Goal: Task Accomplishment & Management: Complete application form

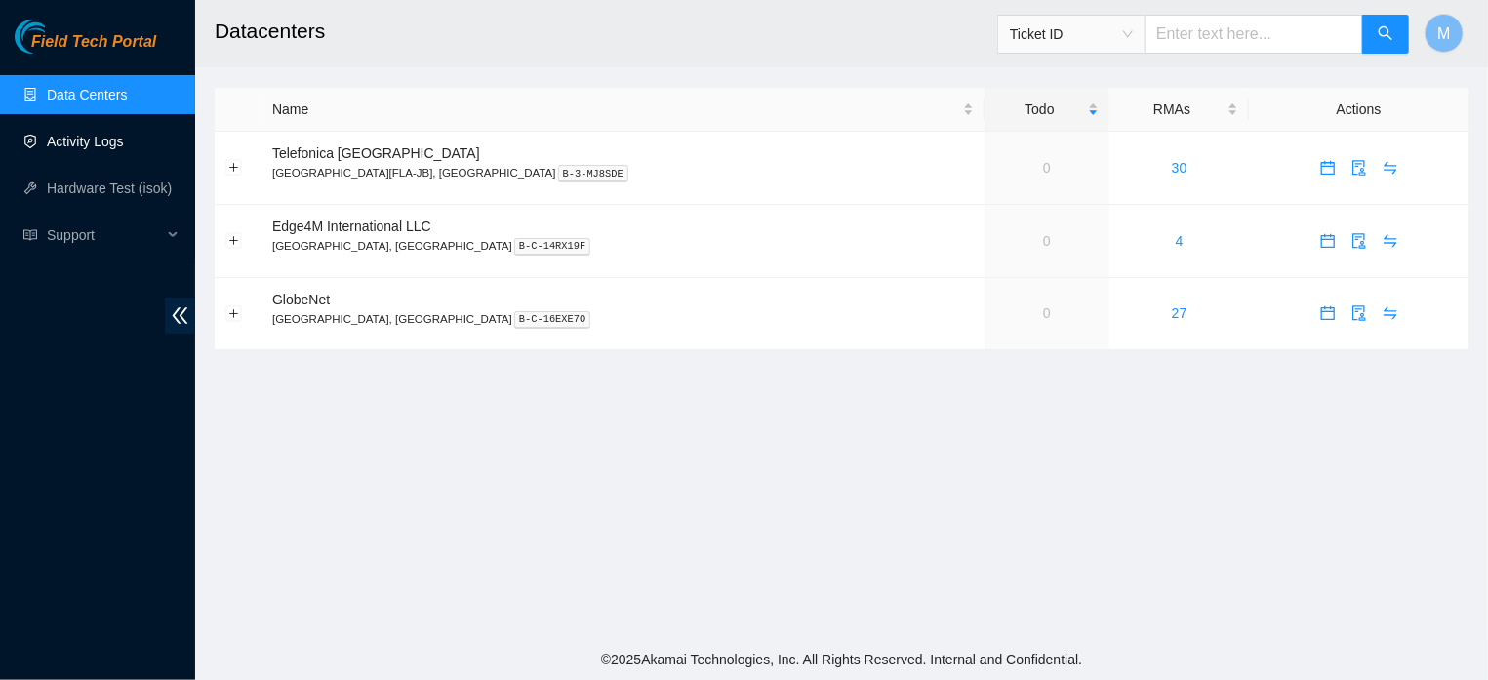
click at [102, 146] on link "Activity Logs" at bounding box center [85, 142] width 77 height 16
click at [86, 139] on link "Activity Logs" at bounding box center [85, 142] width 77 height 16
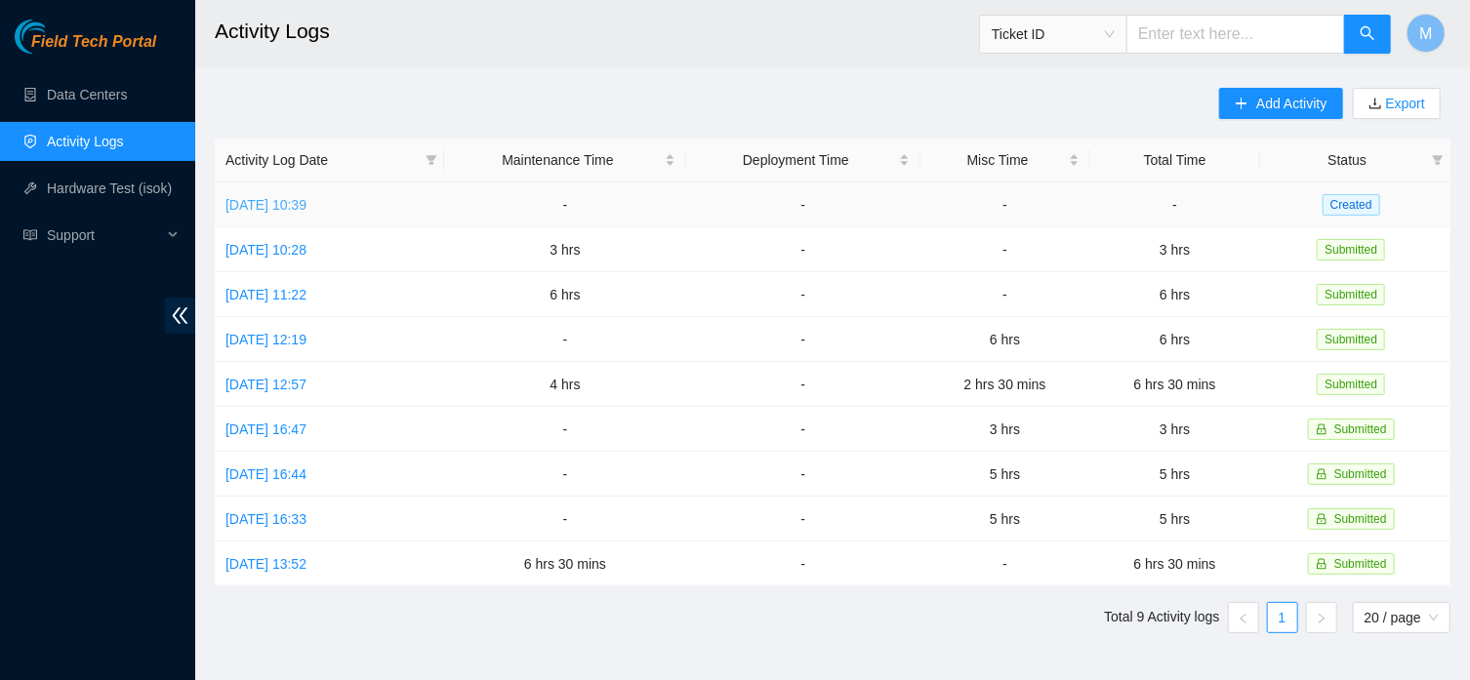
click at [306, 203] on link "Fri, 22 Aug 2025 10:39" at bounding box center [265, 205] width 81 height 16
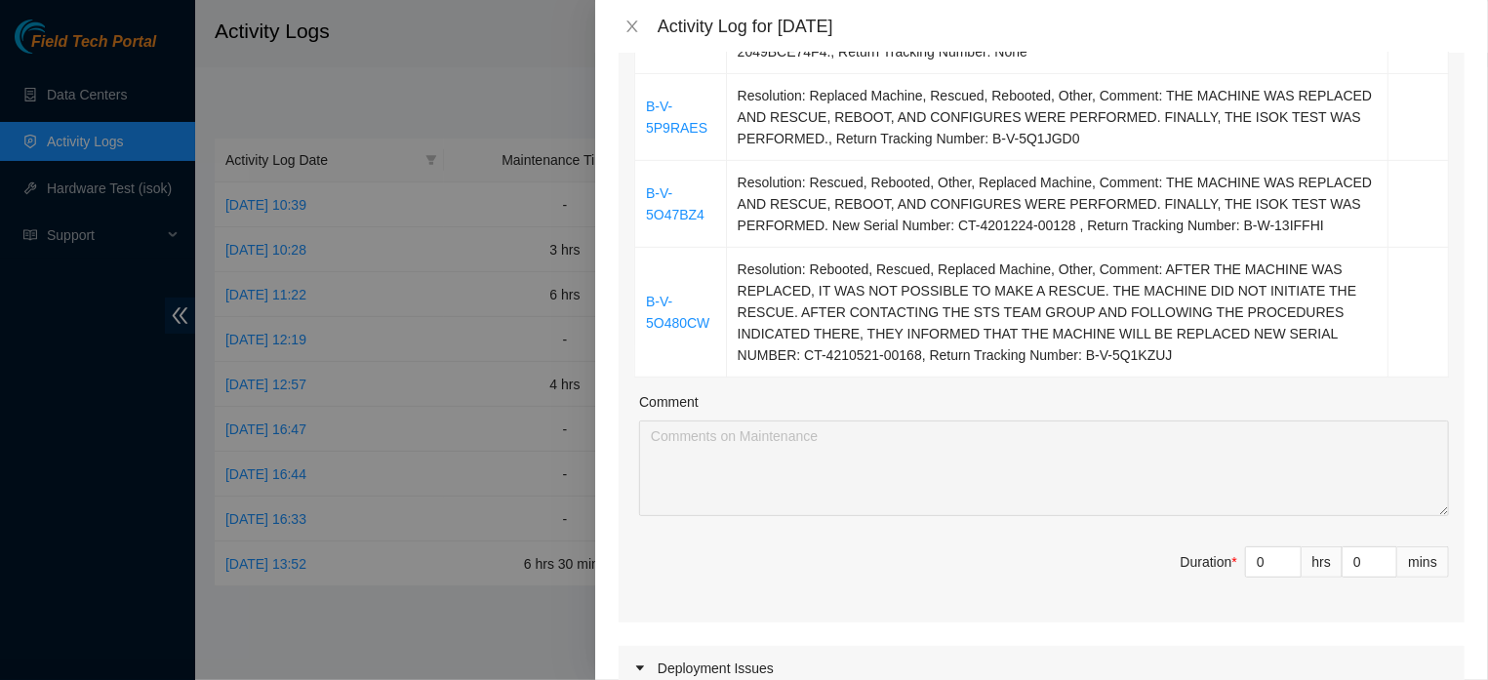
scroll to position [513, 0]
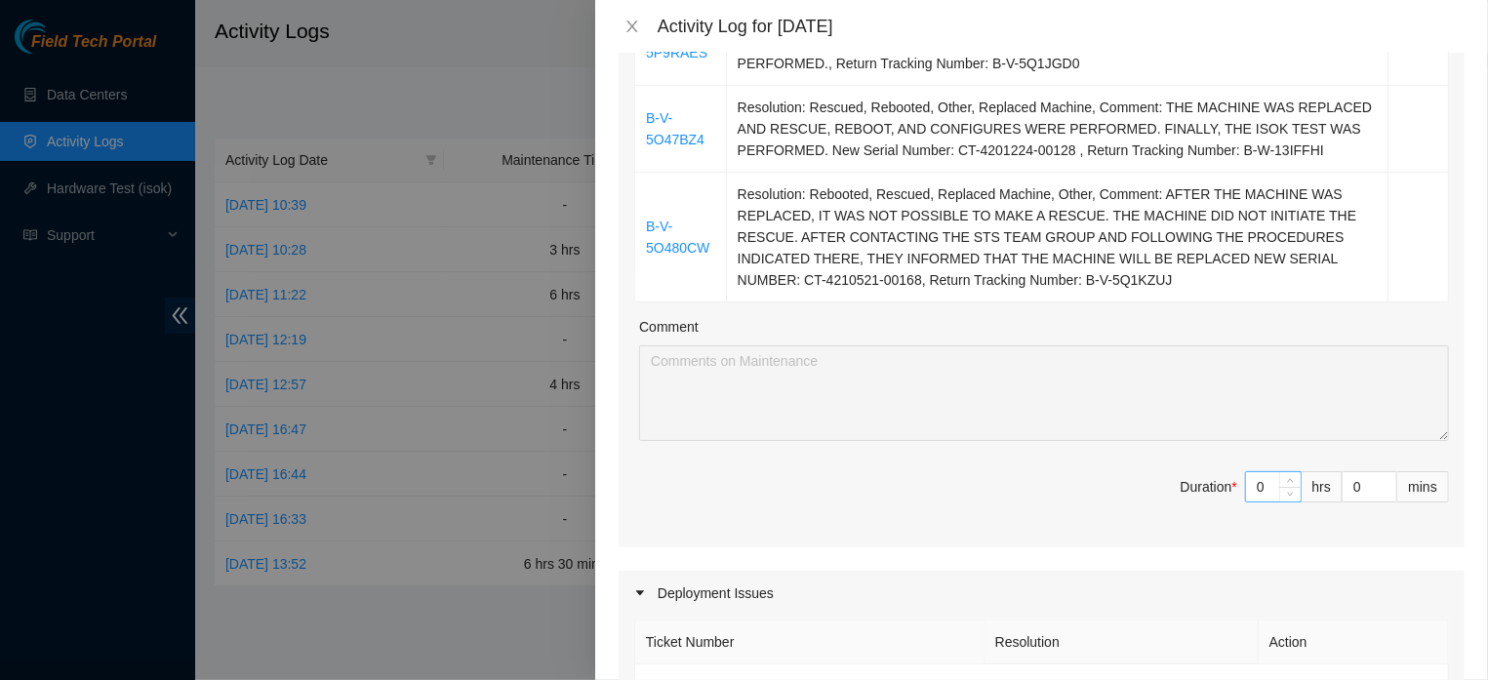
click at [1246, 502] on input "0" at bounding box center [1273, 486] width 55 height 29
type input "5"
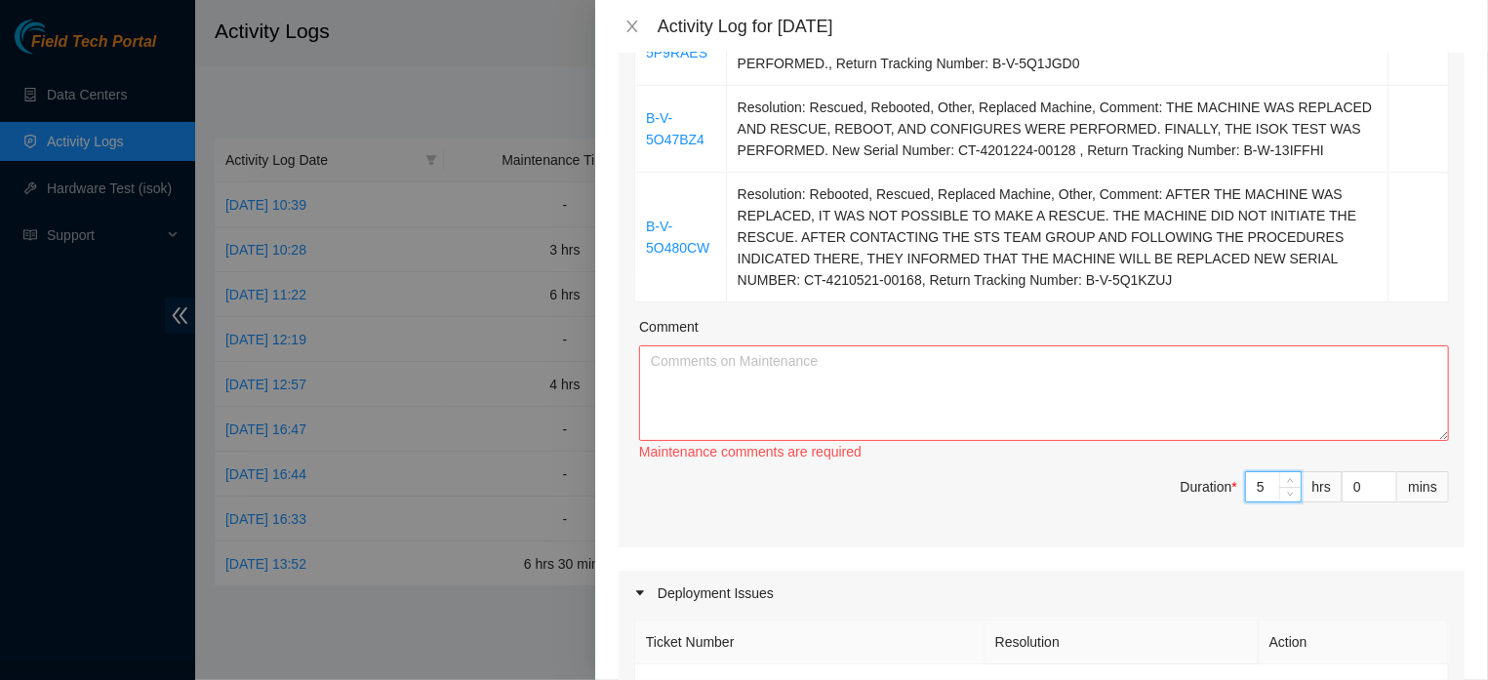
type input "5"
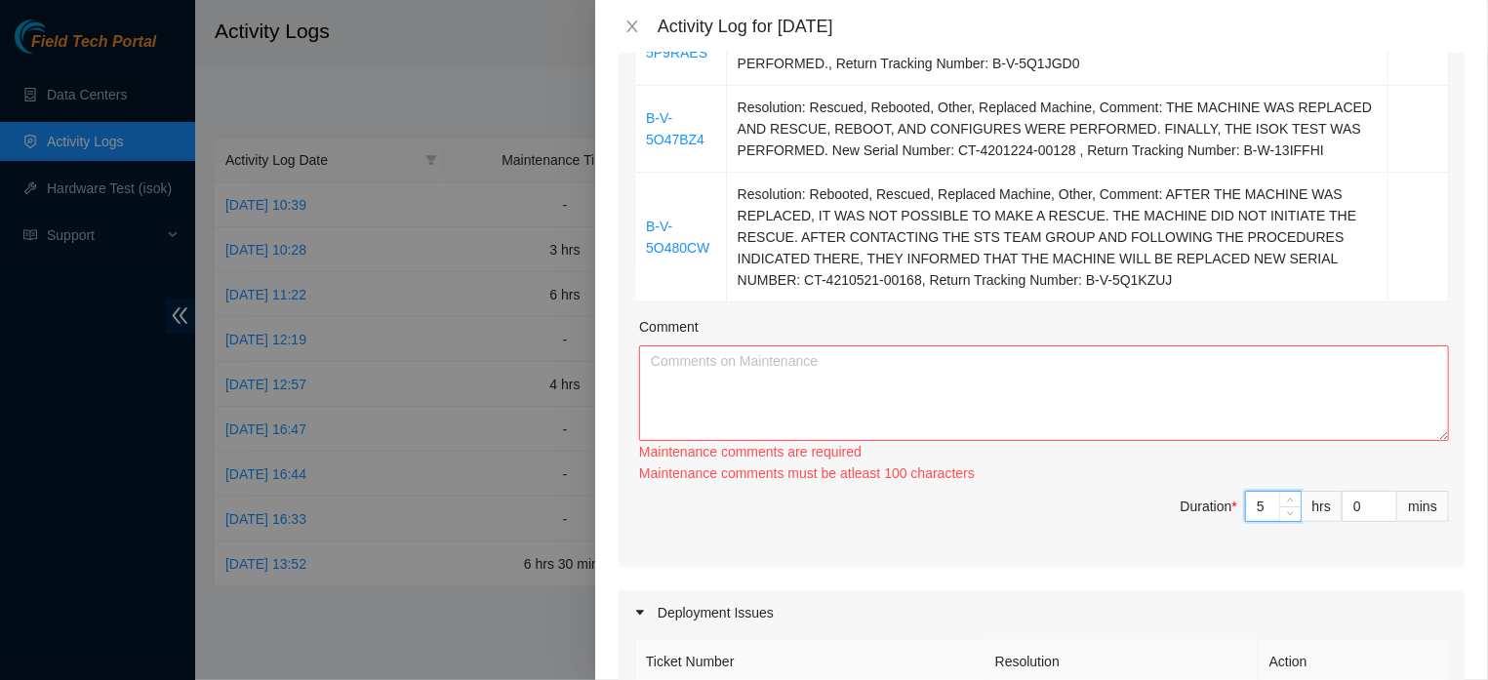
type input "5"
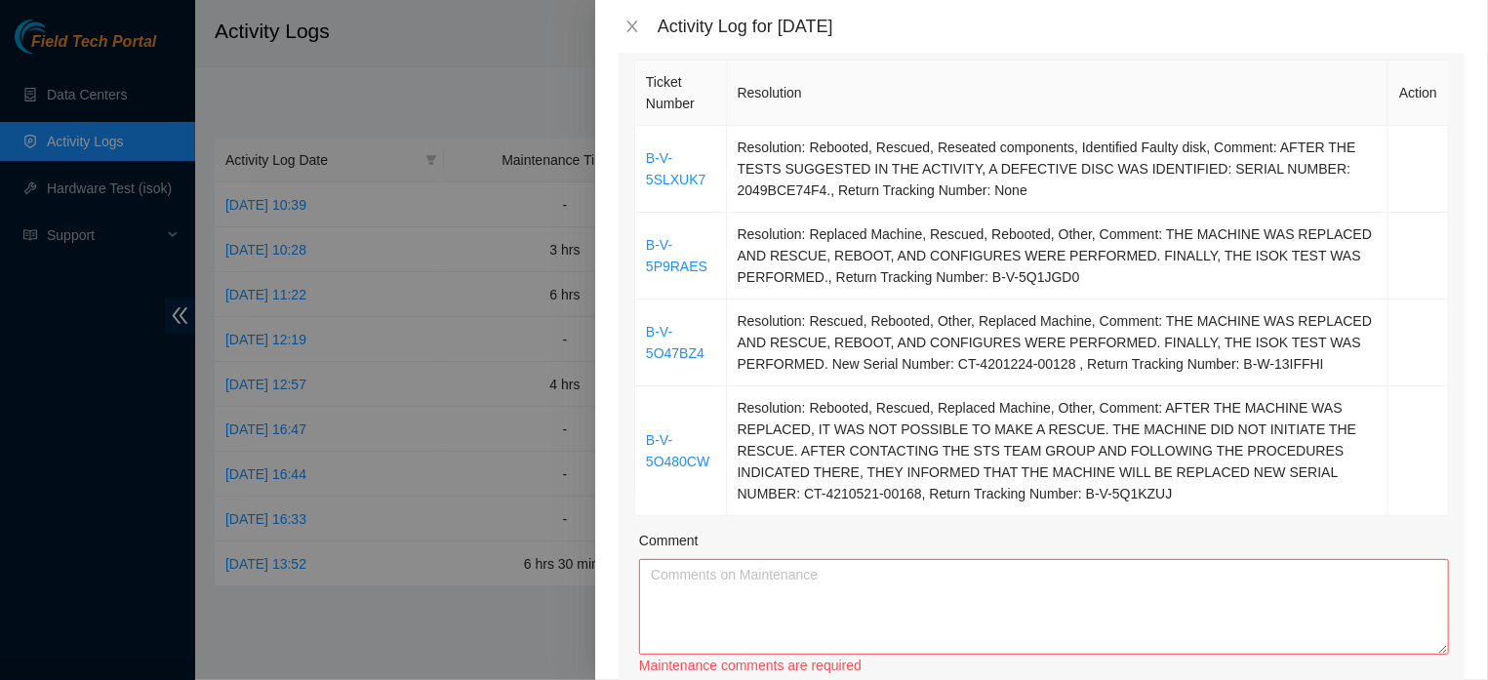
scroll to position [346, 0]
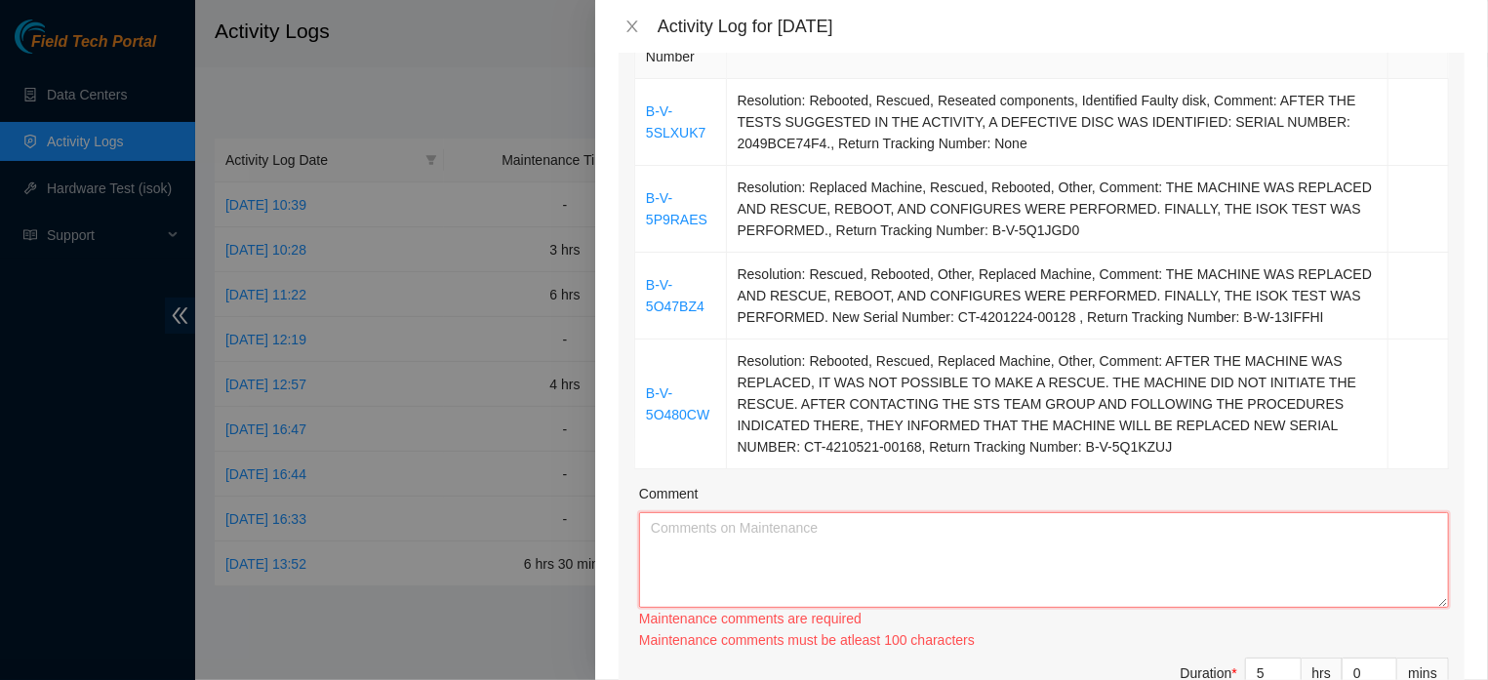
click at [758, 608] on textarea "Comment" at bounding box center [1044, 560] width 810 height 96
paste textarea "THERE WERE 4 ACTIVITIES THAT TOOK A LONG TIME, AS I NEEDED SUPPORT WITH A SERVE…"
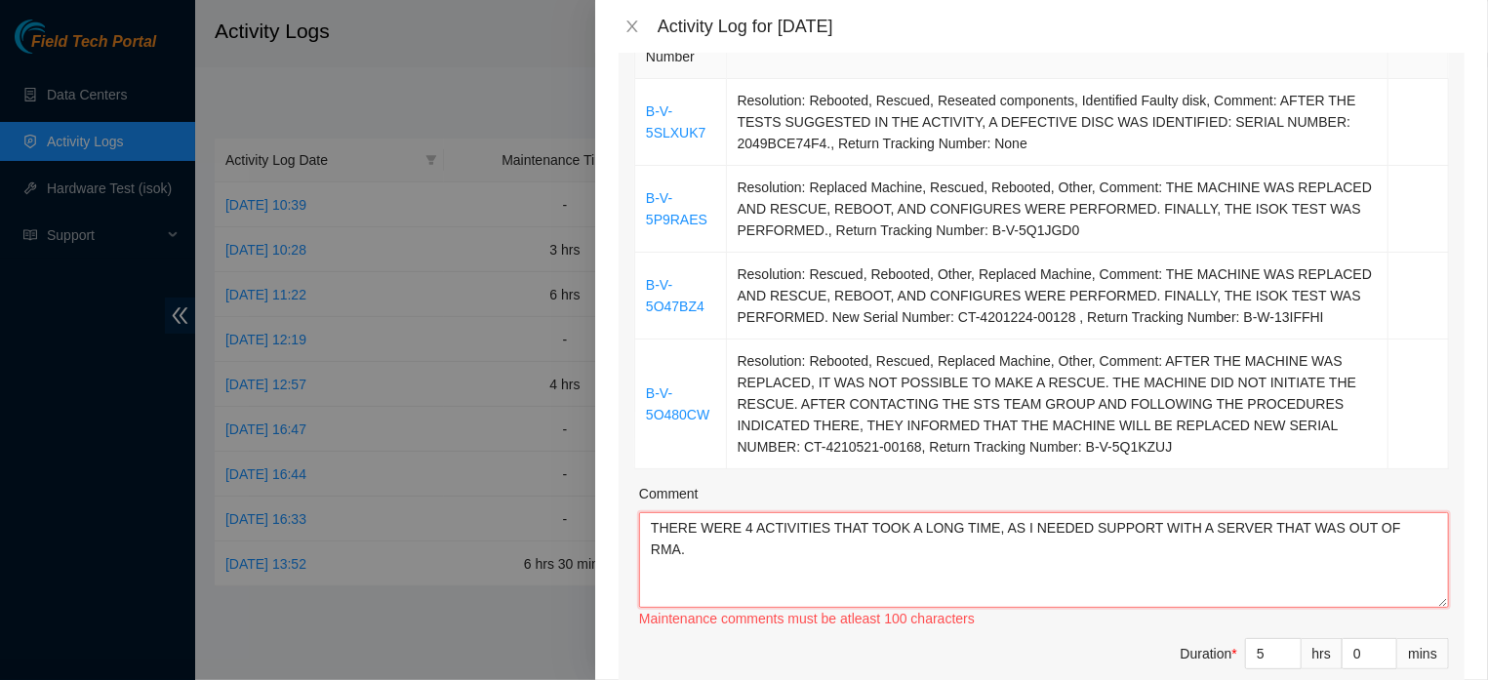
type textarea "THERE WERE 4 ACTIVITIES THAT TOOK A LONG TIME, AS I NEEDED SUPPORT WITH A SERVE…"
click at [844, 558] on textarea "THERE WERE 4 ACTIVITIES THAT TOOK A LONG TIME, AS I NEEDED SUPPORT WITH A SERVE…" at bounding box center [1044, 560] width 810 height 96
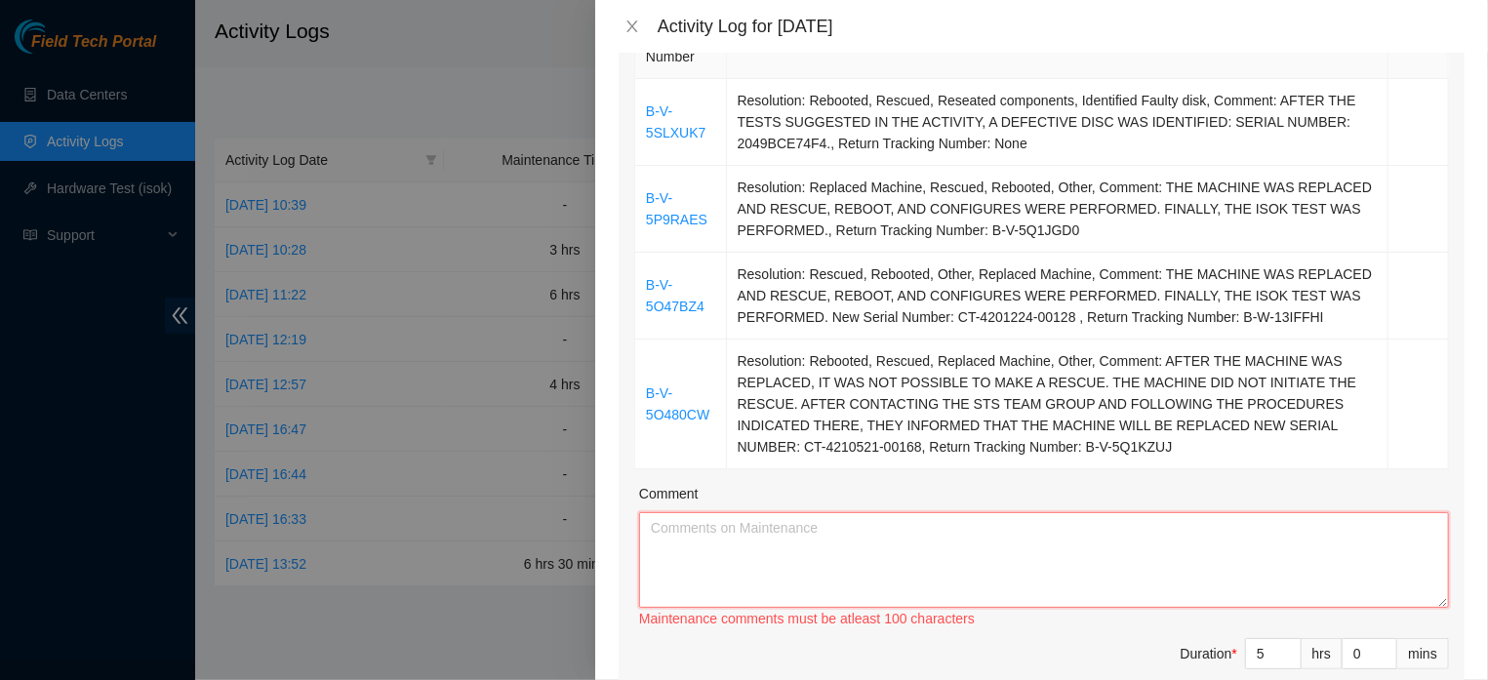
paste textarea "THERE WERE 4 ACTIVITIES THAT TOOK A LONG TIME, BECAUSE I NEEDED SUPPORT WITH A …"
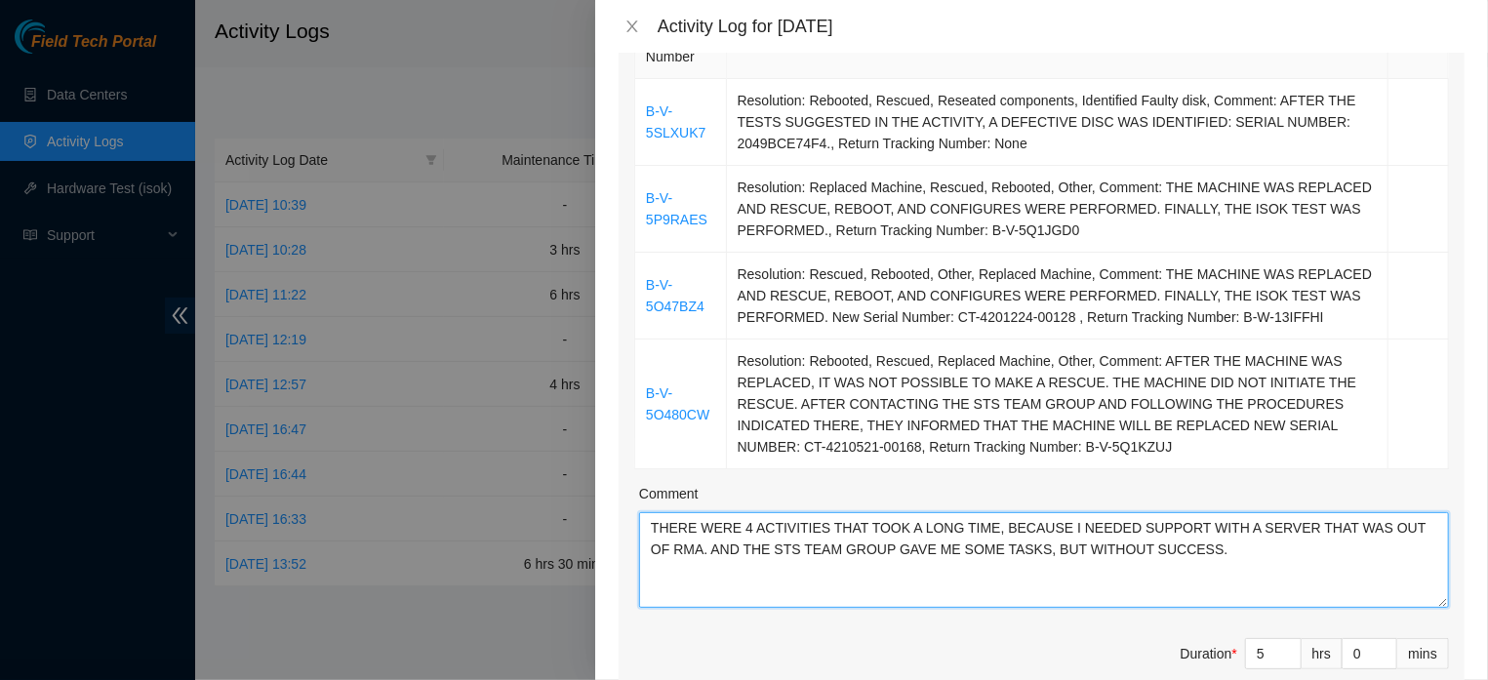
type textarea "THERE WERE 4 ACTIVITIES THAT TOOK A LONG TIME, BECAUSE I NEEDED SUPPORT WITH A …"
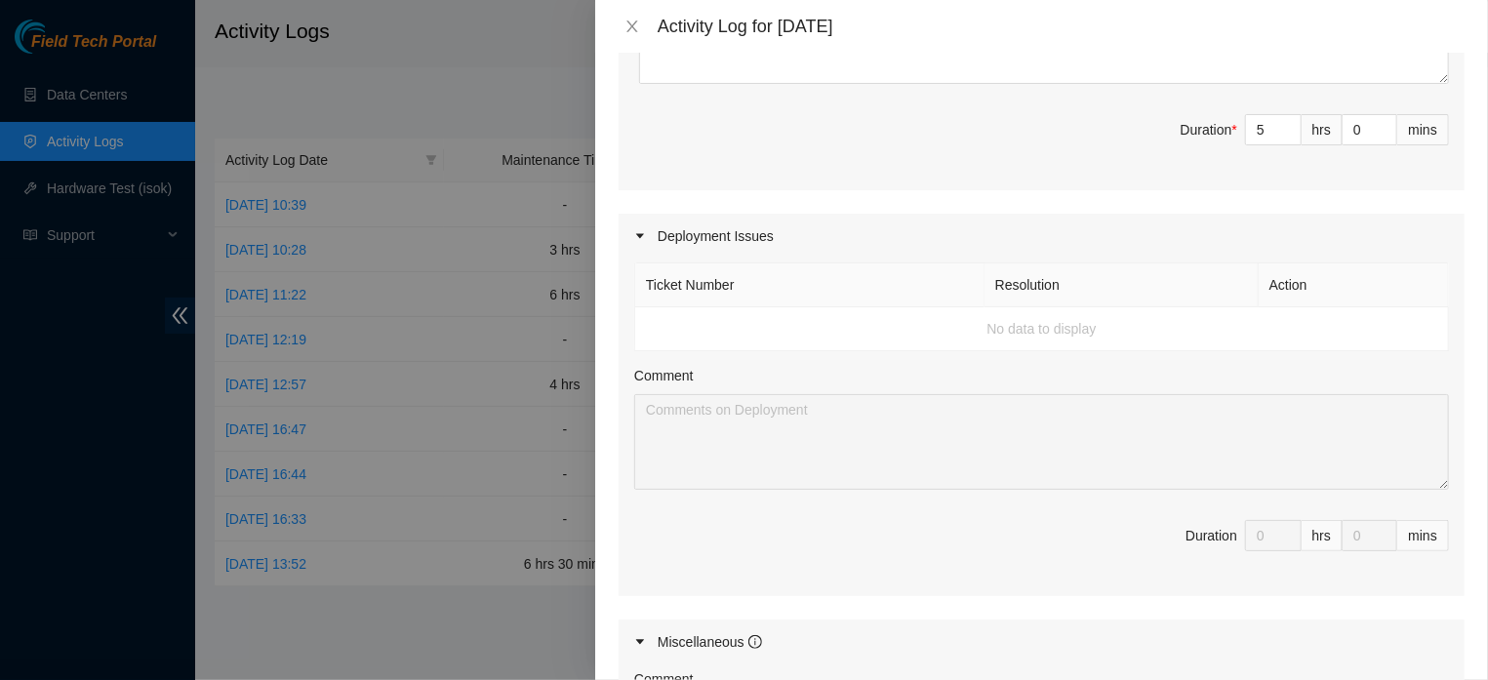
scroll to position [1365, 0]
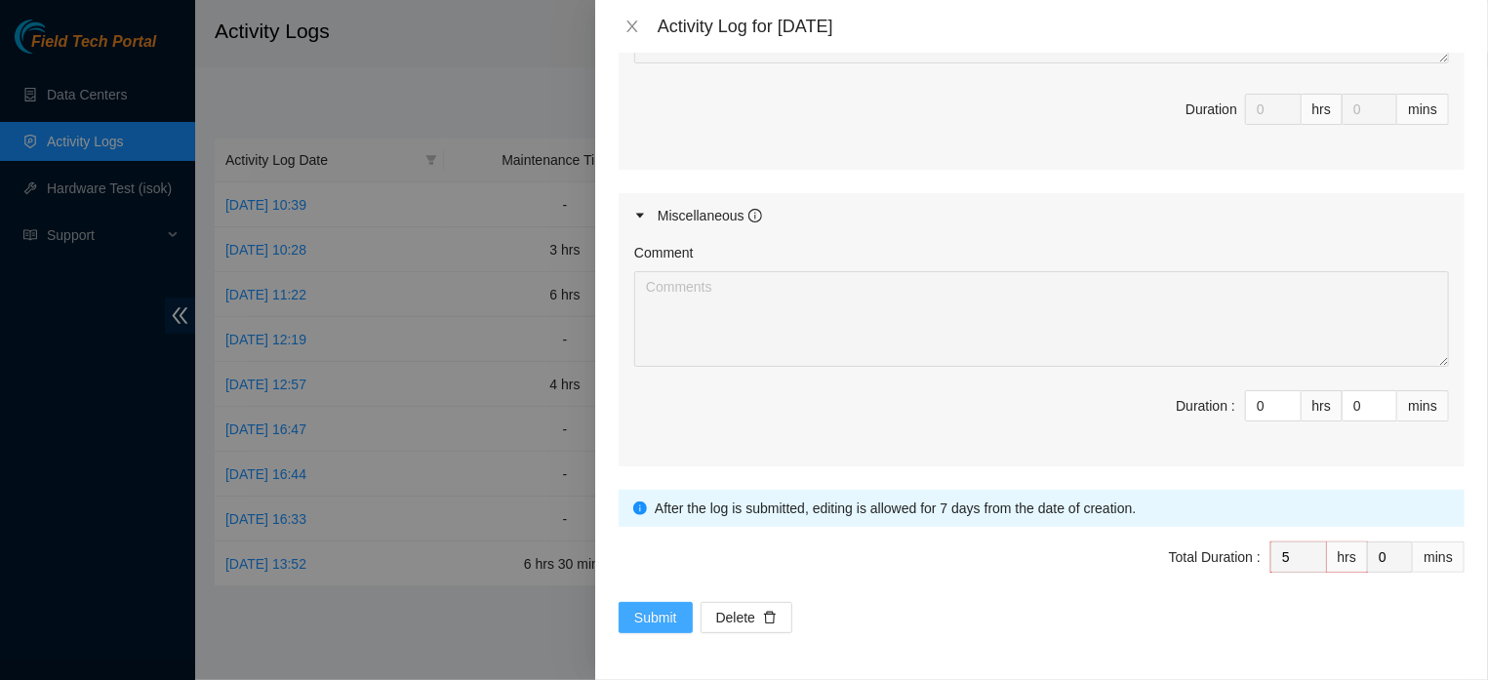
click at [662, 619] on span "Submit" at bounding box center [655, 617] width 43 height 21
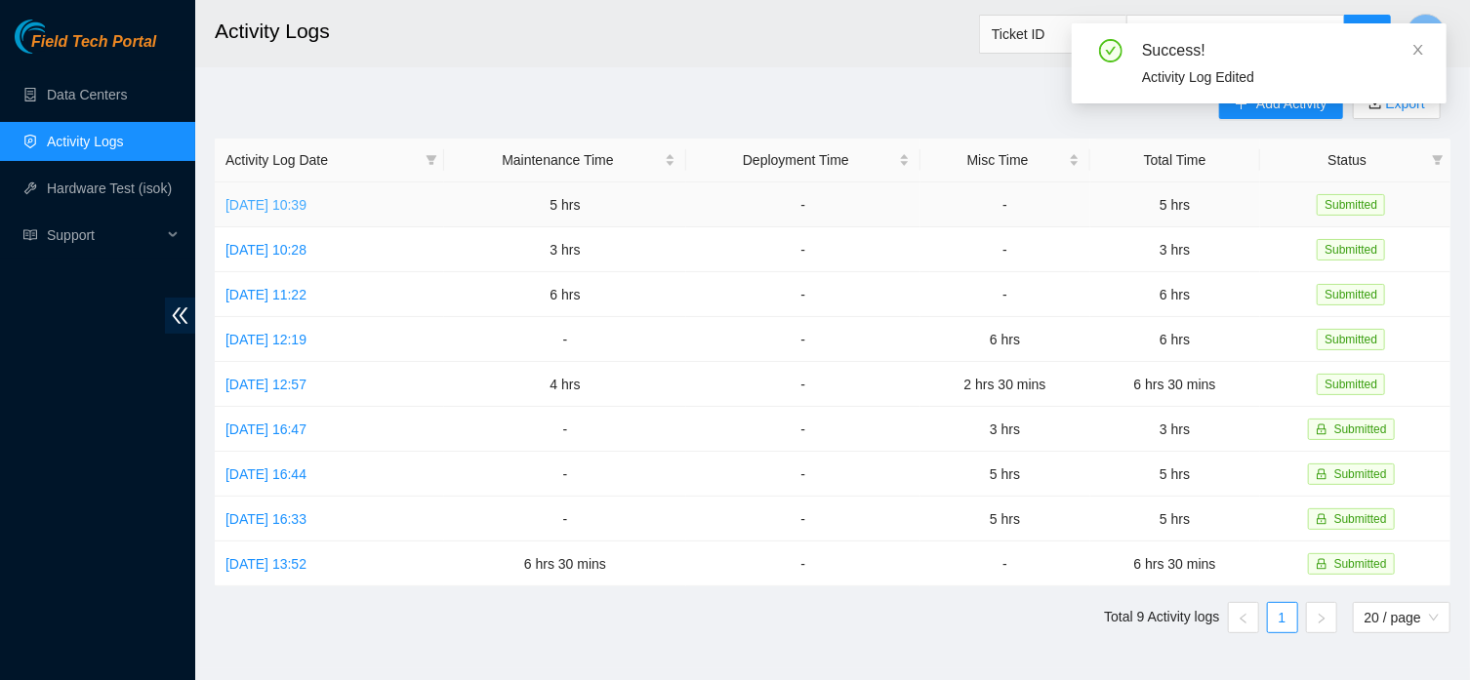
click at [306, 211] on link "Fri, 22 Aug 2025 10:39" at bounding box center [265, 205] width 81 height 16
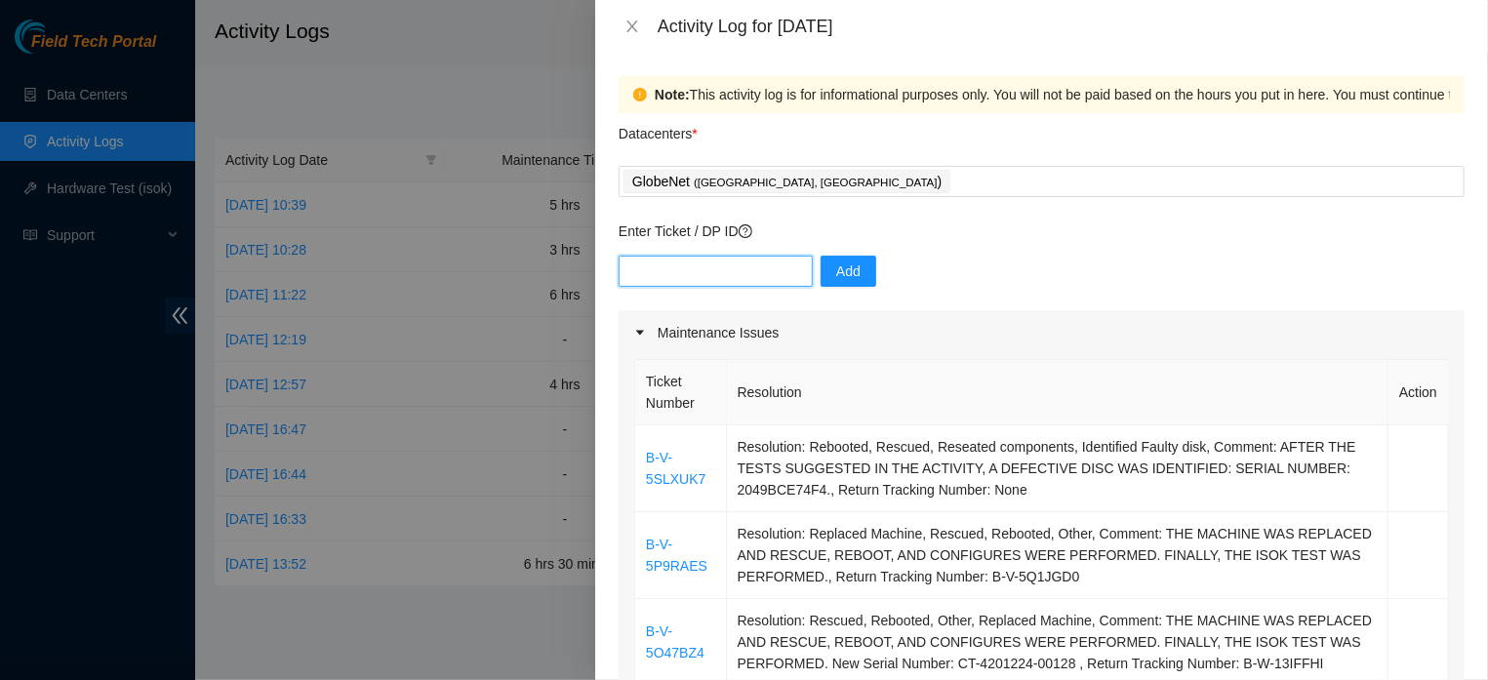
click at [645, 278] on input "text" at bounding box center [716, 271] width 194 height 31
paste input "DP84942"
type input "DP84942"
click at [836, 267] on span "Add" at bounding box center [848, 271] width 24 height 21
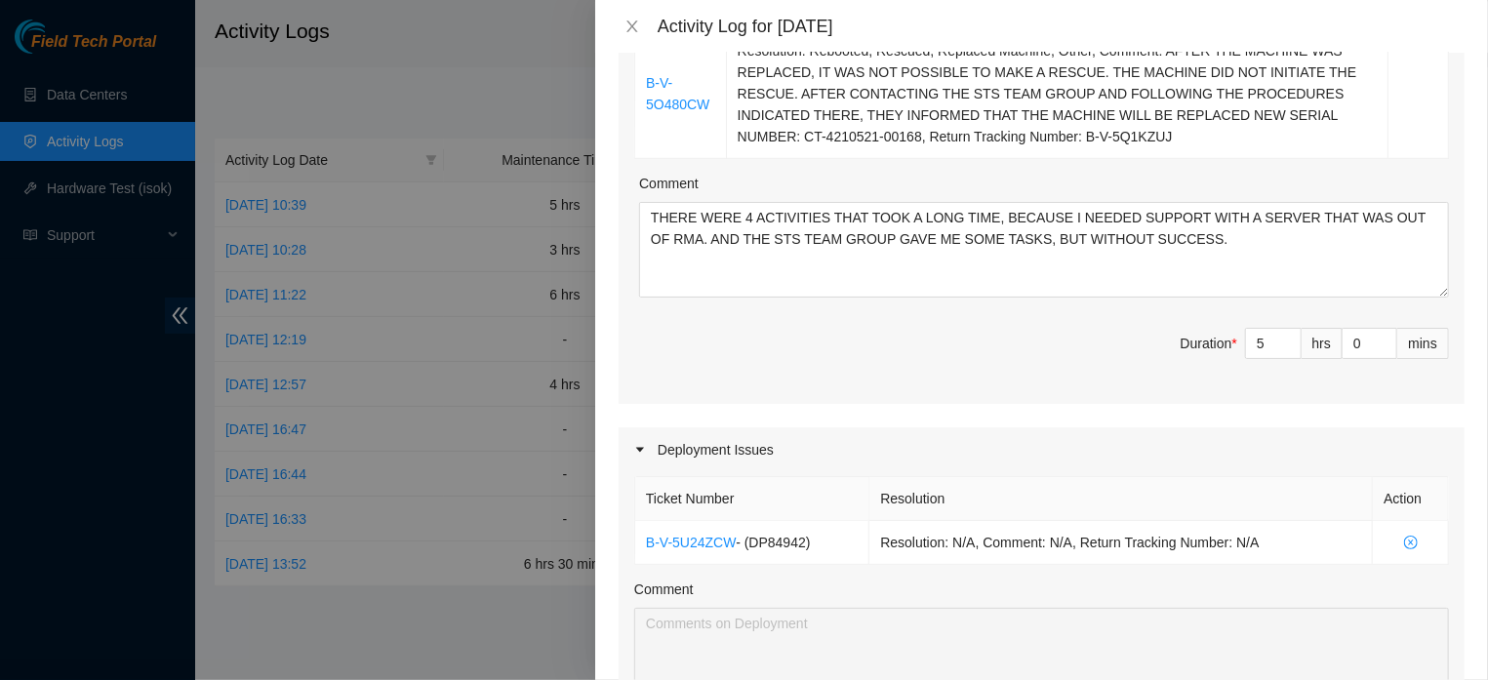
scroll to position [933, 0]
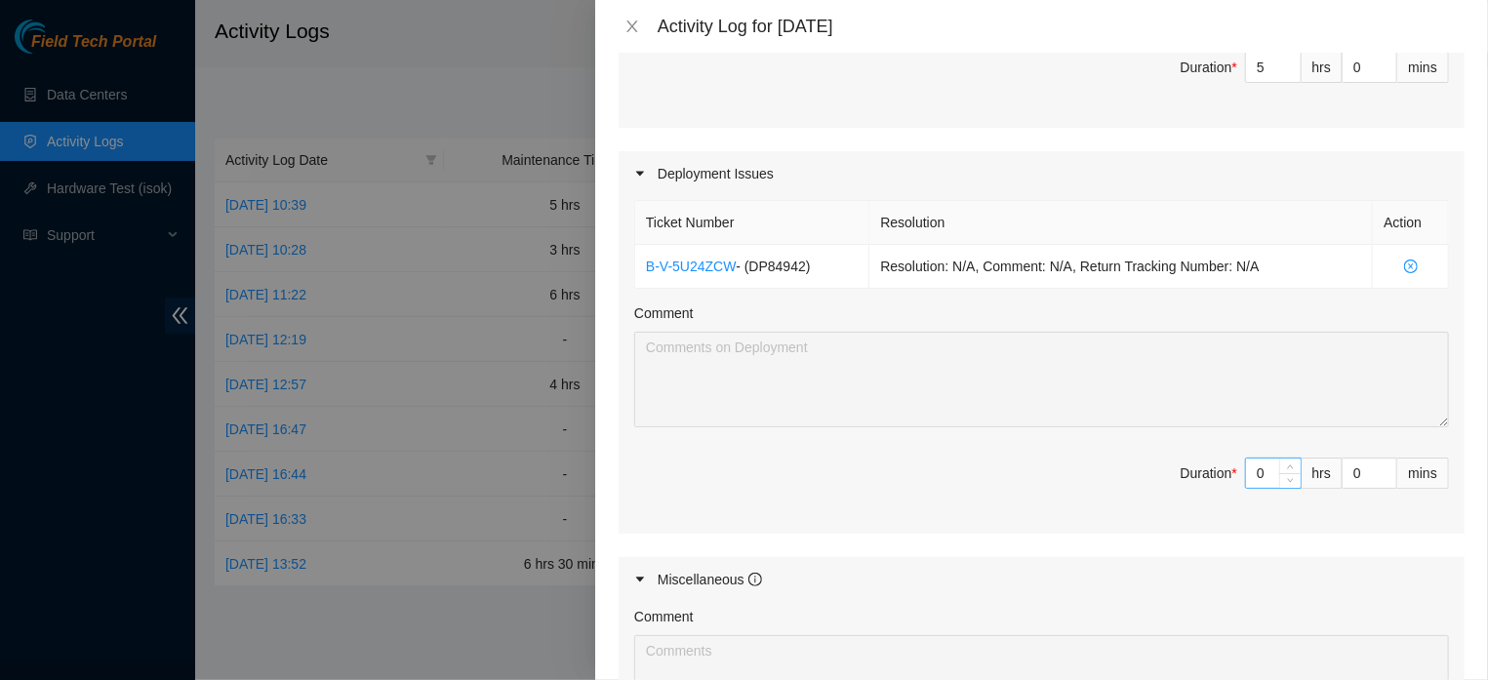
click at [1248, 488] on input "0" at bounding box center [1273, 473] width 55 height 29
type input "3"
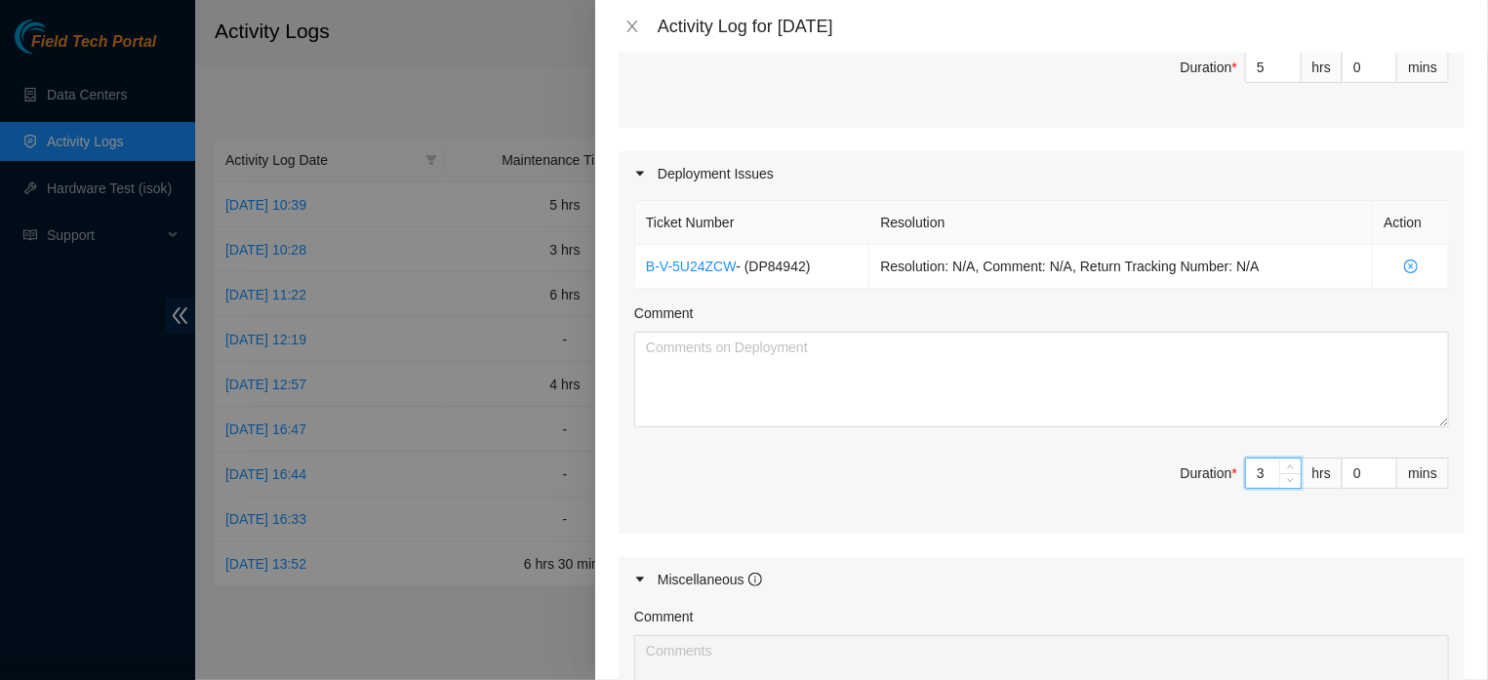
type input "8"
type input "3"
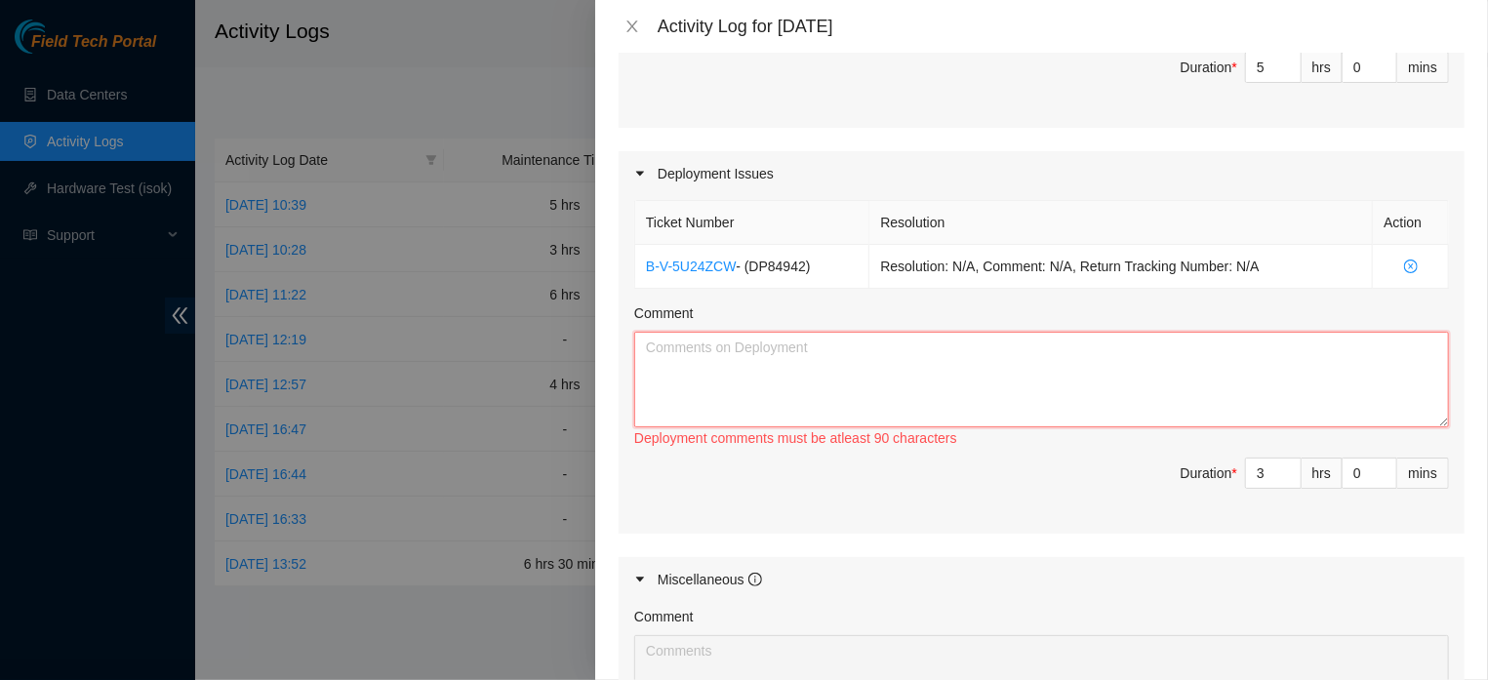
click at [921, 427] on textarea "Comment" at bounding box center [1041, 380] width 815 height 96
paste textarea "CONTINUAÇÃO IMPLANTAÇÃO RACK FLZ.02.02.19.07.03 ORDENAMENTO DOS SERVIDORES PELO…"
type textarea "CONTINUAÇÃO IMPLANTAÇÃO RACK FLZ.02.02.19.07.03 ORDENAMENTO DOS SERVIDORES PELO…"
click at [693, 391] on textarea "Comment" at bounding box center [1041, 380] width 815 height 96
paste textarea "FLZ.02.02.19.07.03 RACK IMPLEMENTATION CONTINUED SERVER ORDERING BY SERIAL NUMB…"
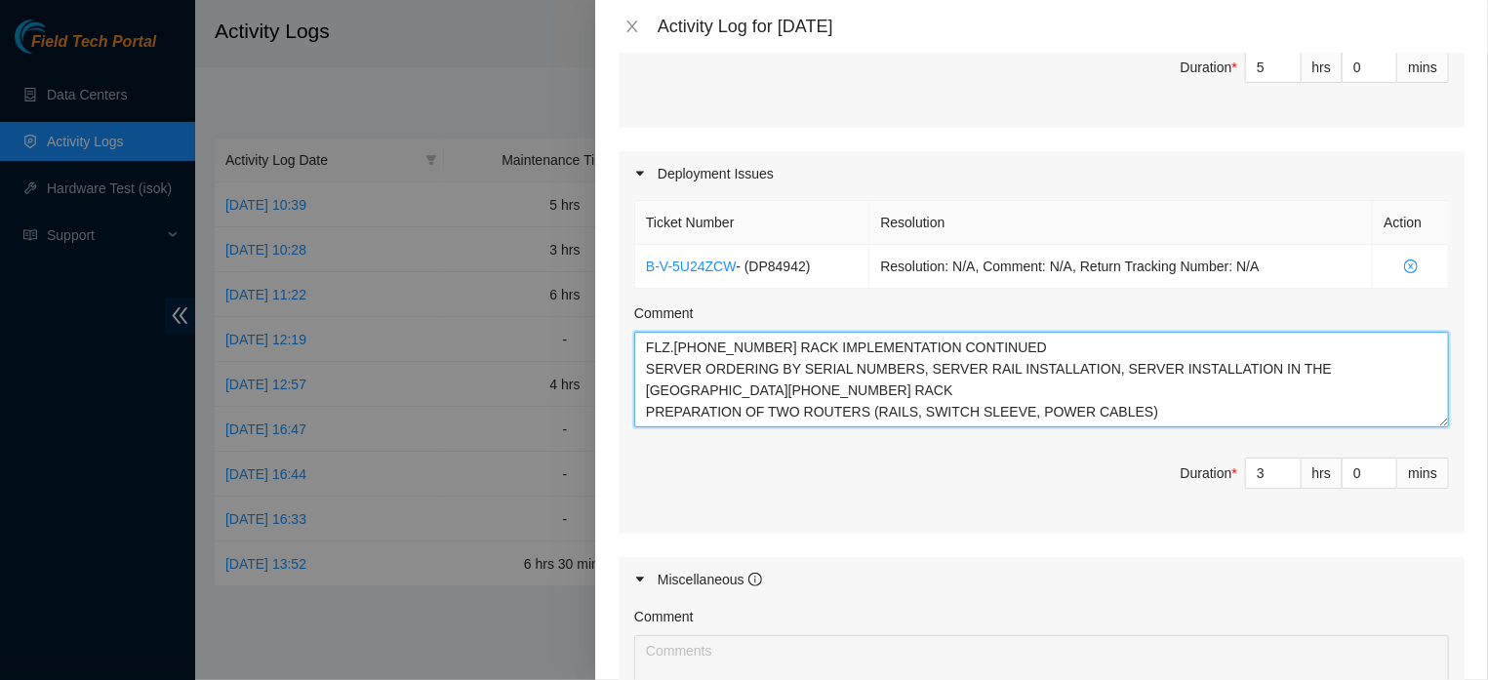
type textarea "FLZ.02.02.19.07.03 RACK IMPLEMENTATION CONTINUED SERVER ORDERING BY SERIAL NUMB…"
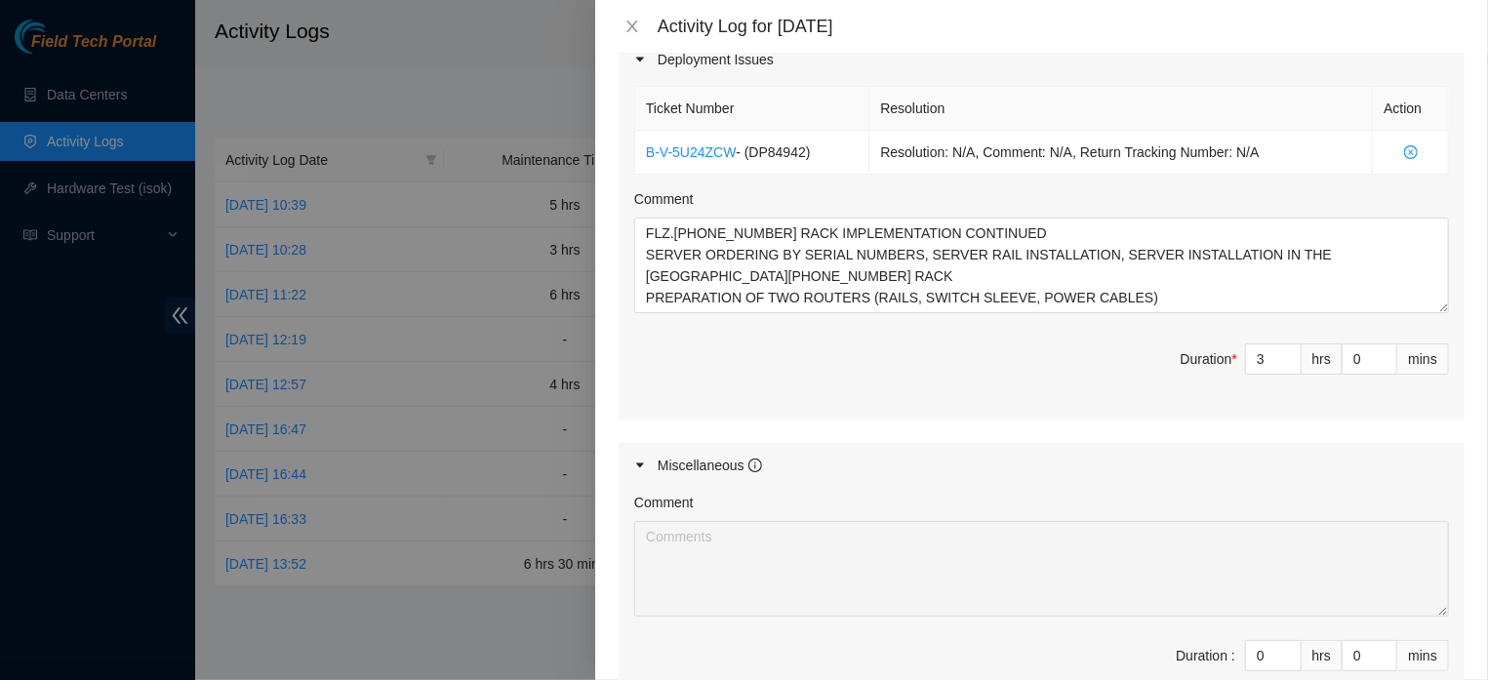
scroll to position [987, 0]
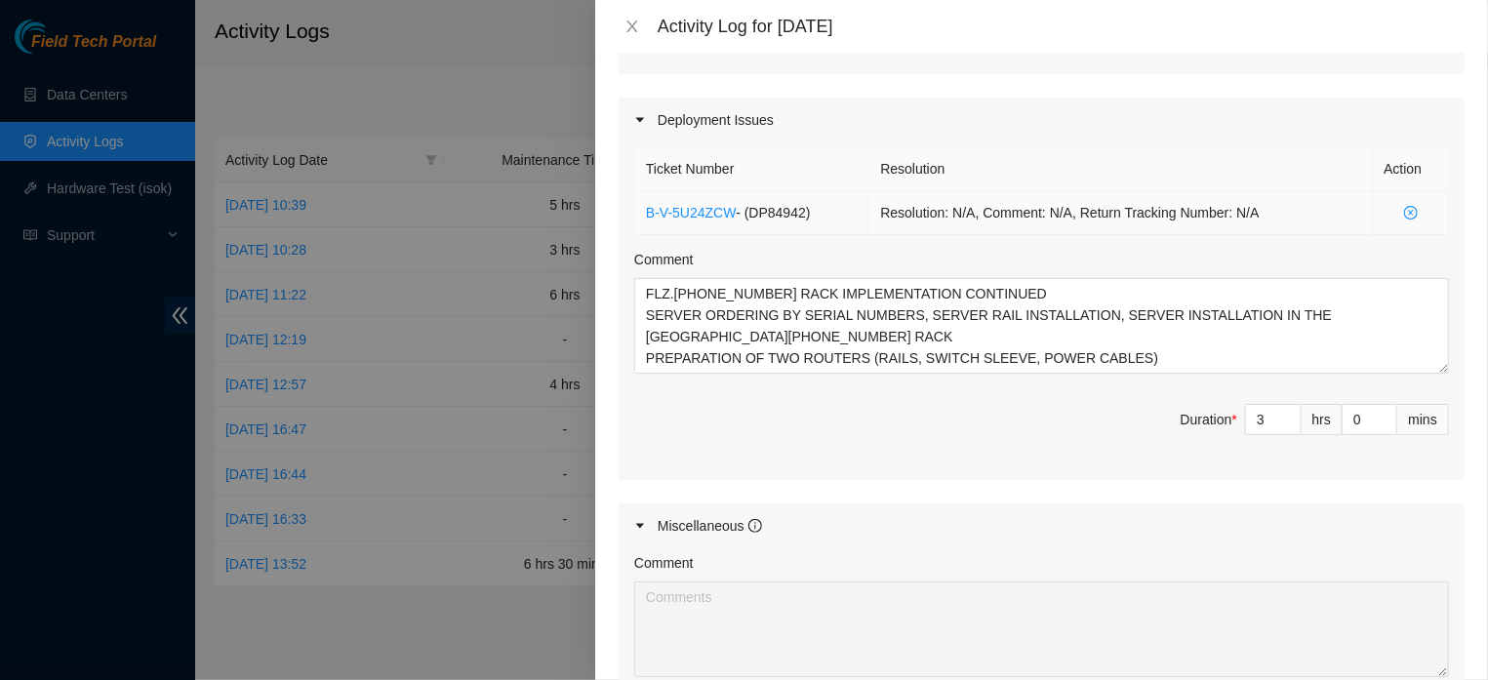
click at [1404, 220] on icon "close-circle" at bounding box center [1411, 213] width 14 height 14
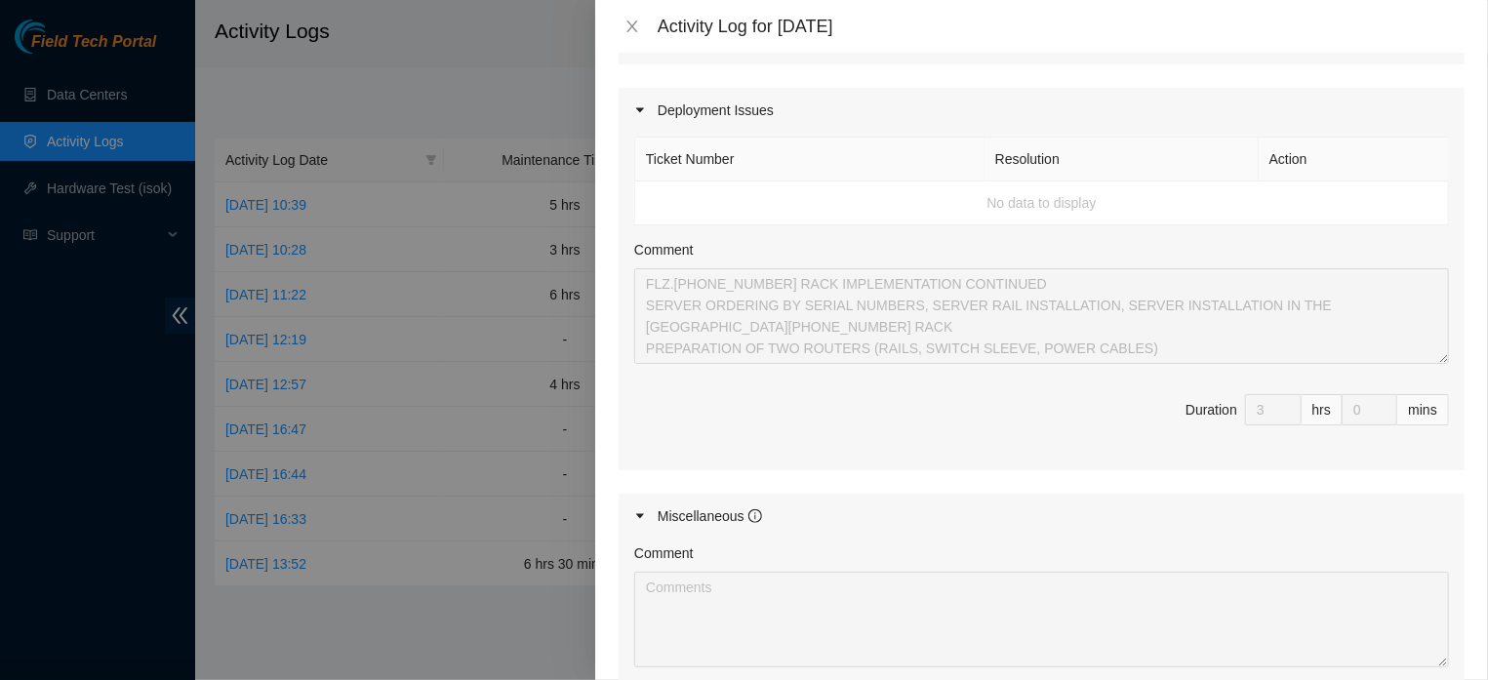
scroll to position [0, 0]
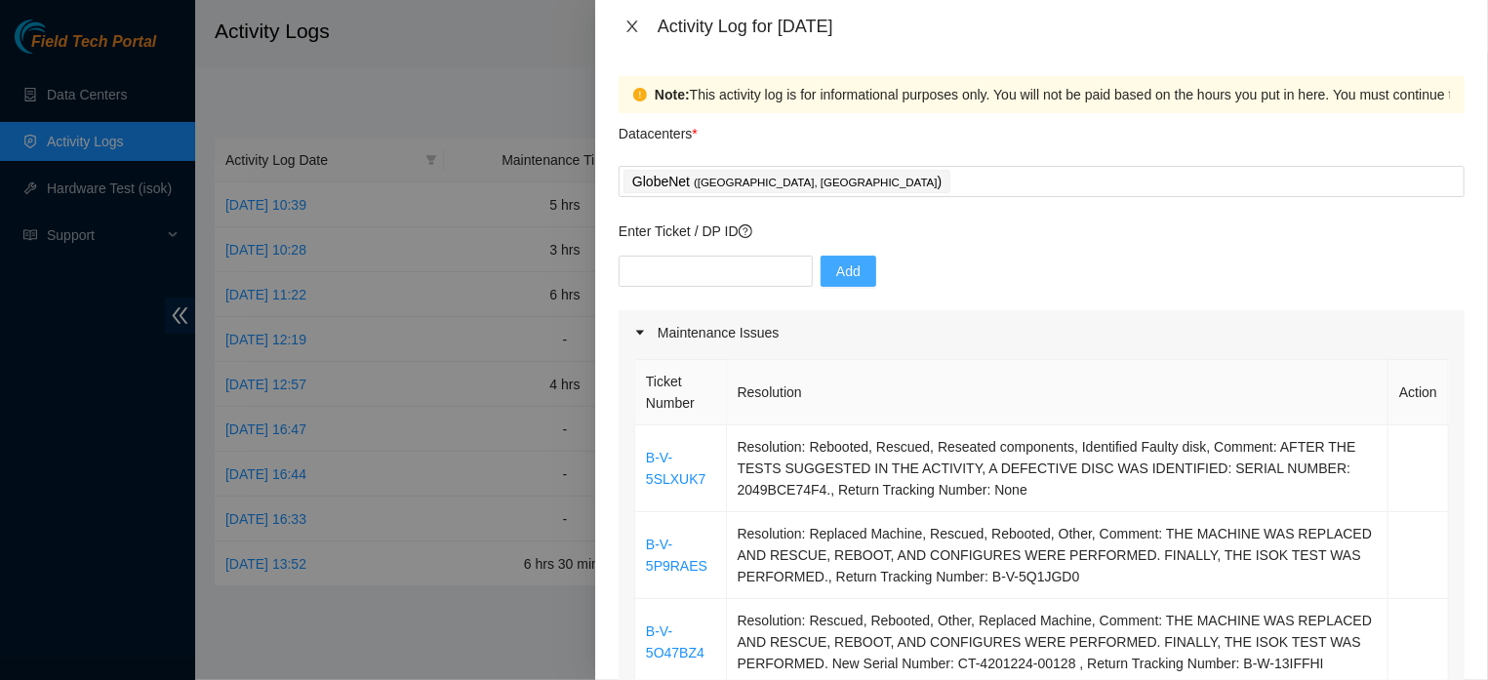
click at [632, 24] on icon "close" at bounding box center [631, 26] width 11 height 12
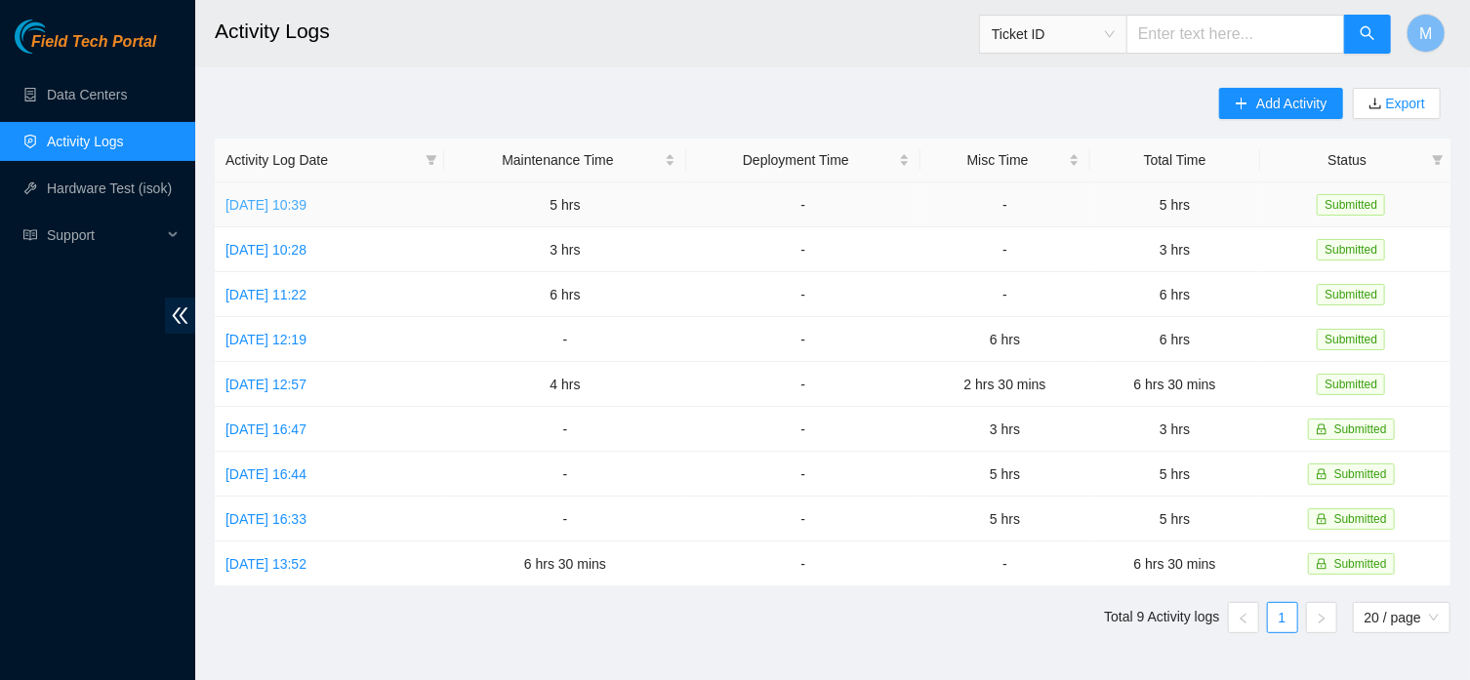
click at [306, 197] on link "Fri, 22 Aug 2025 10:39" at bounding box center [265, 205] width 81 height 16
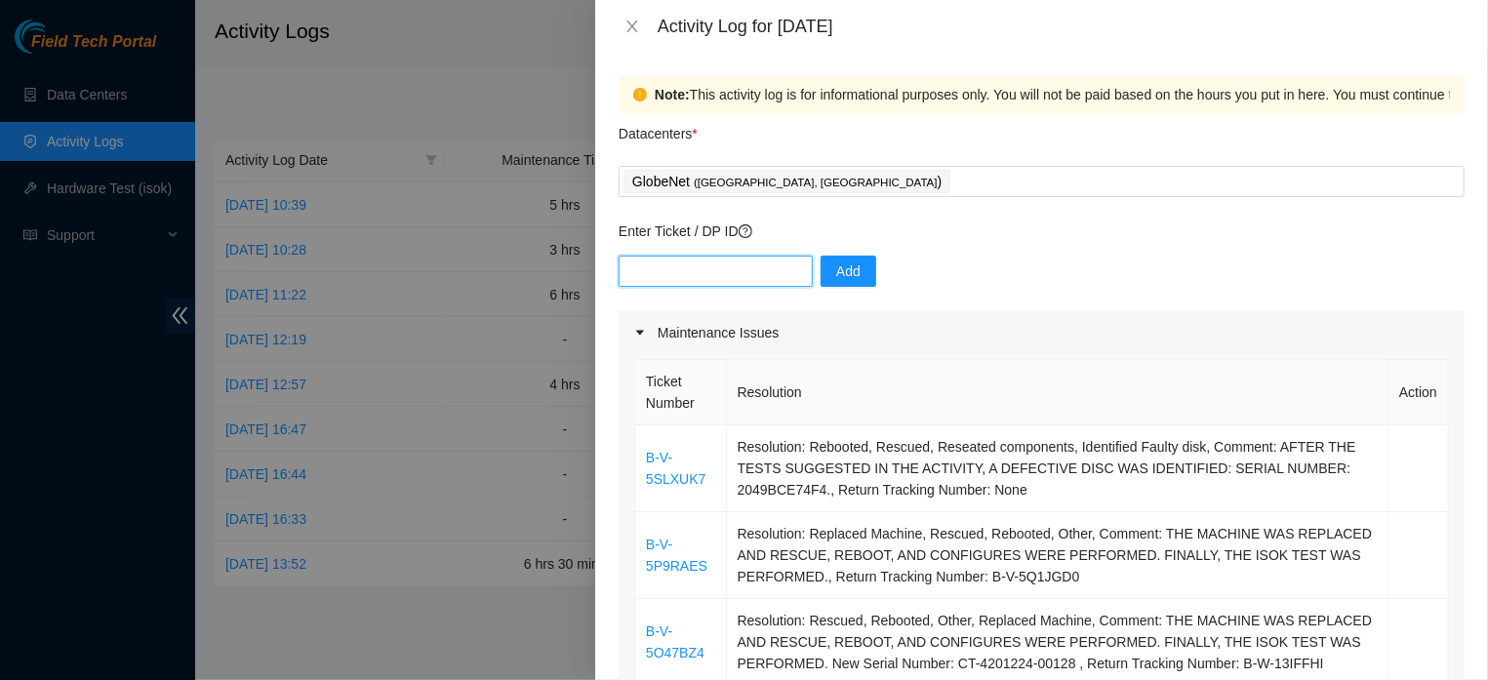
click at [674, 269] on input "text" at bounding box center [716, 271] width 194 height 31
paste input "DP84942"
type input "DP84942"
click at [843, 272] on span "Add" at bounding box center [848, 271] width 24 height 21
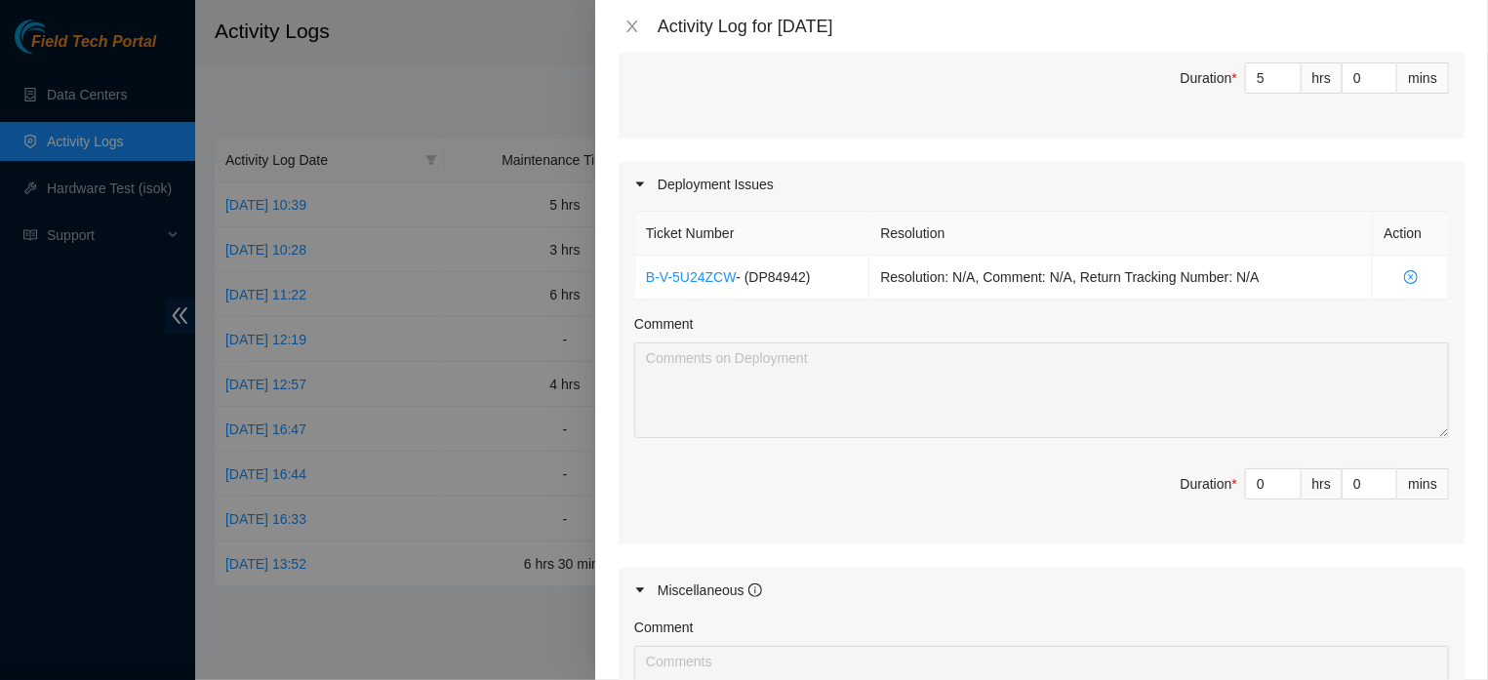
scroll to position [972, 0]
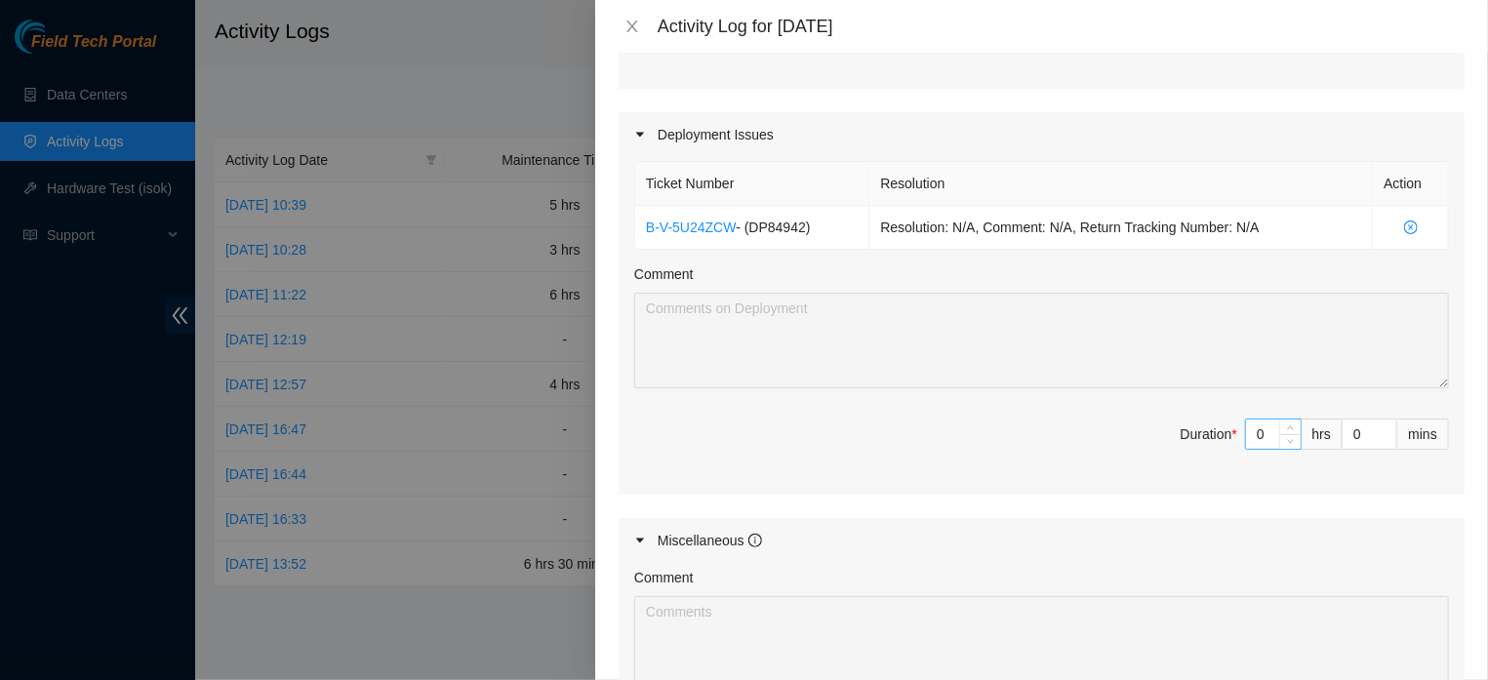
click at [1246, 449] on input "0" at bounding box center [1273, 434] width 55 height 29
type input "3"
type input "8"
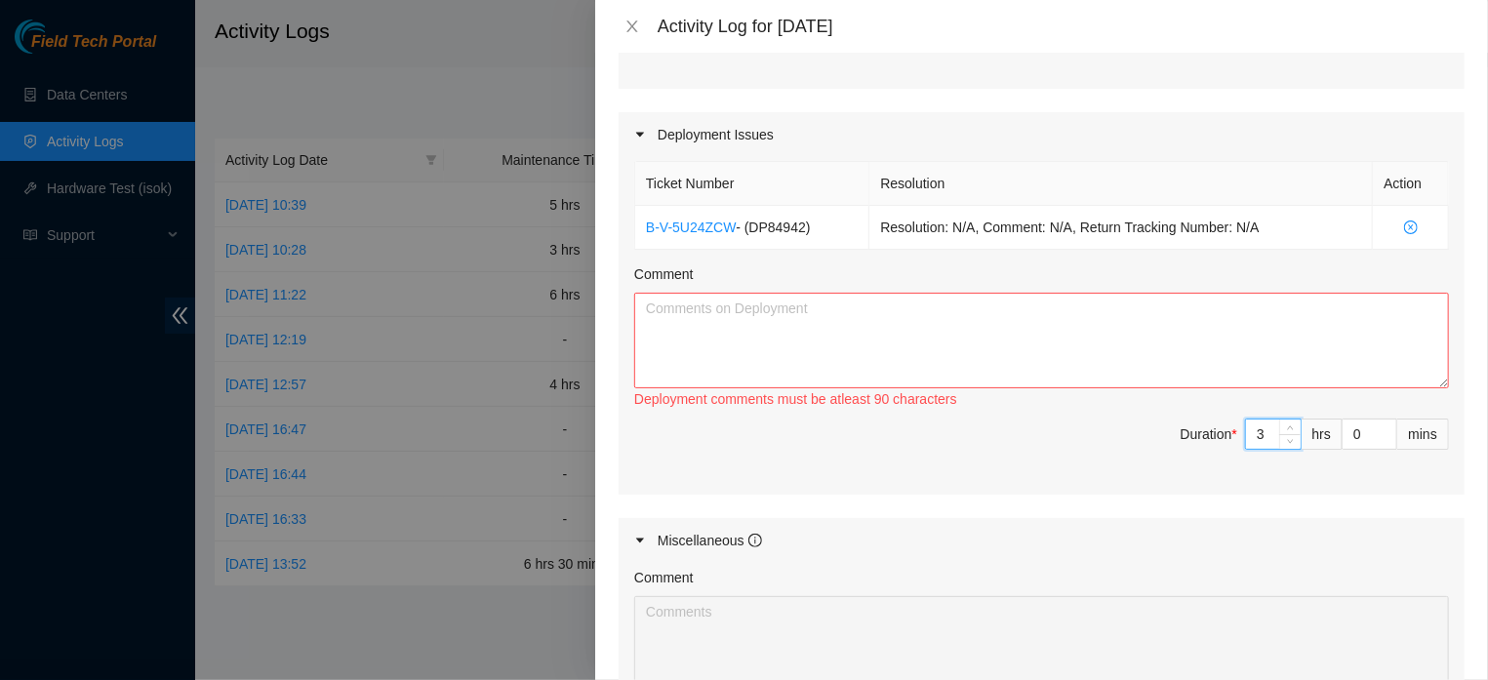
type input "3"
click at [1162, 386] on textarea "Comment" at bounding box center [1041, 341] width 815 height 96
click at [684, 381] on textarea "Comment" at bounding box center [1041, 341] width 815 height 96
paste textarea "FLZ.02.02.19.07.03 RACK IMPLEMENTATION CONTINUED SERVER ORDERING BY SERIAL NUMB…"
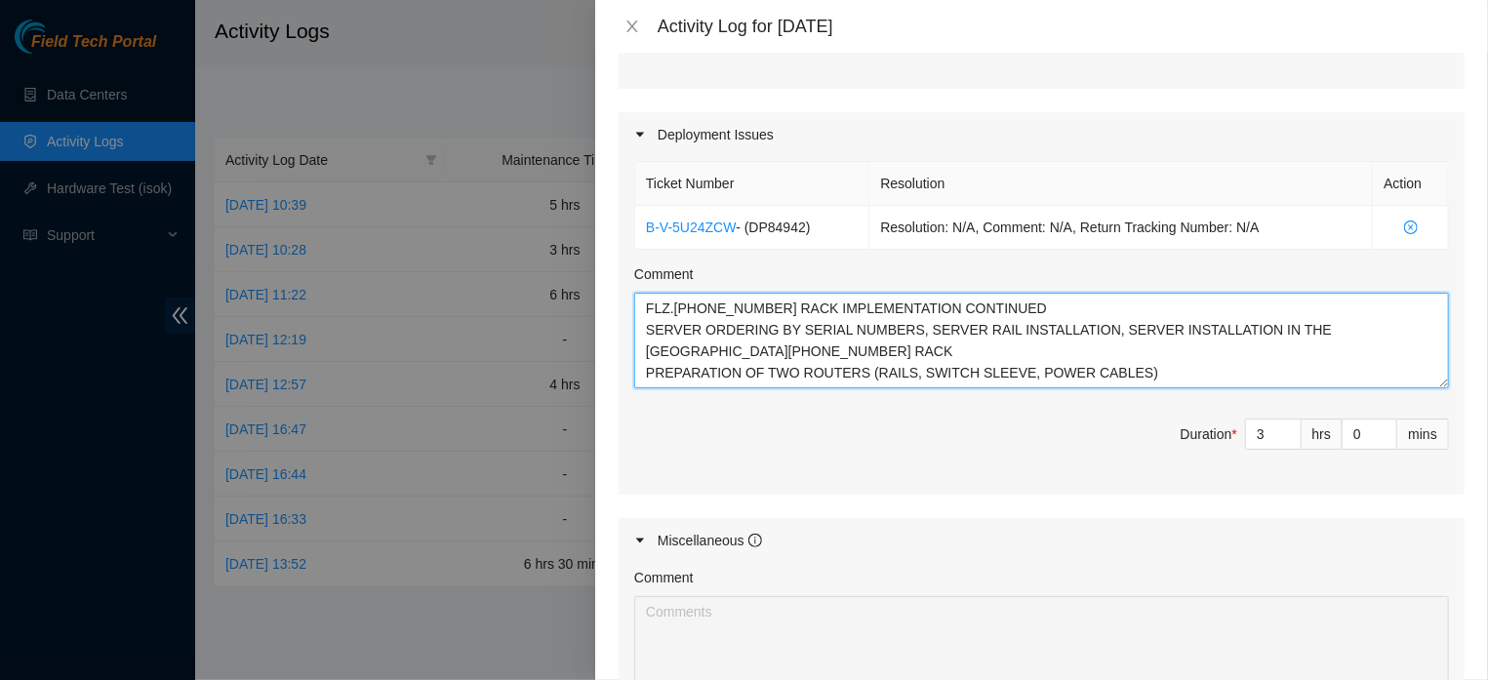
type textarea "FLZ.02.02.19.07.03 RACK IMPLEMENTATION CONTINUED SERVER ORDERING BY SERIAL NUMB…"
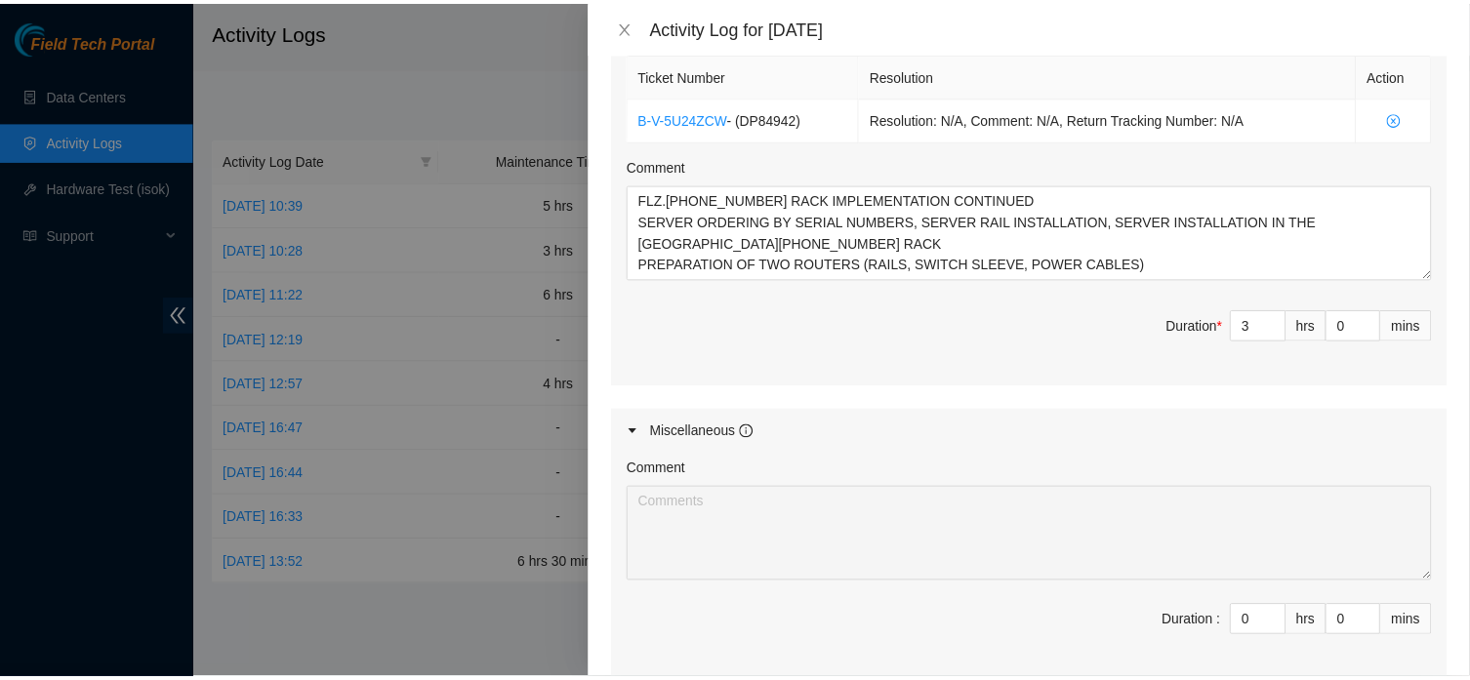
scroll to position [1373, 0]
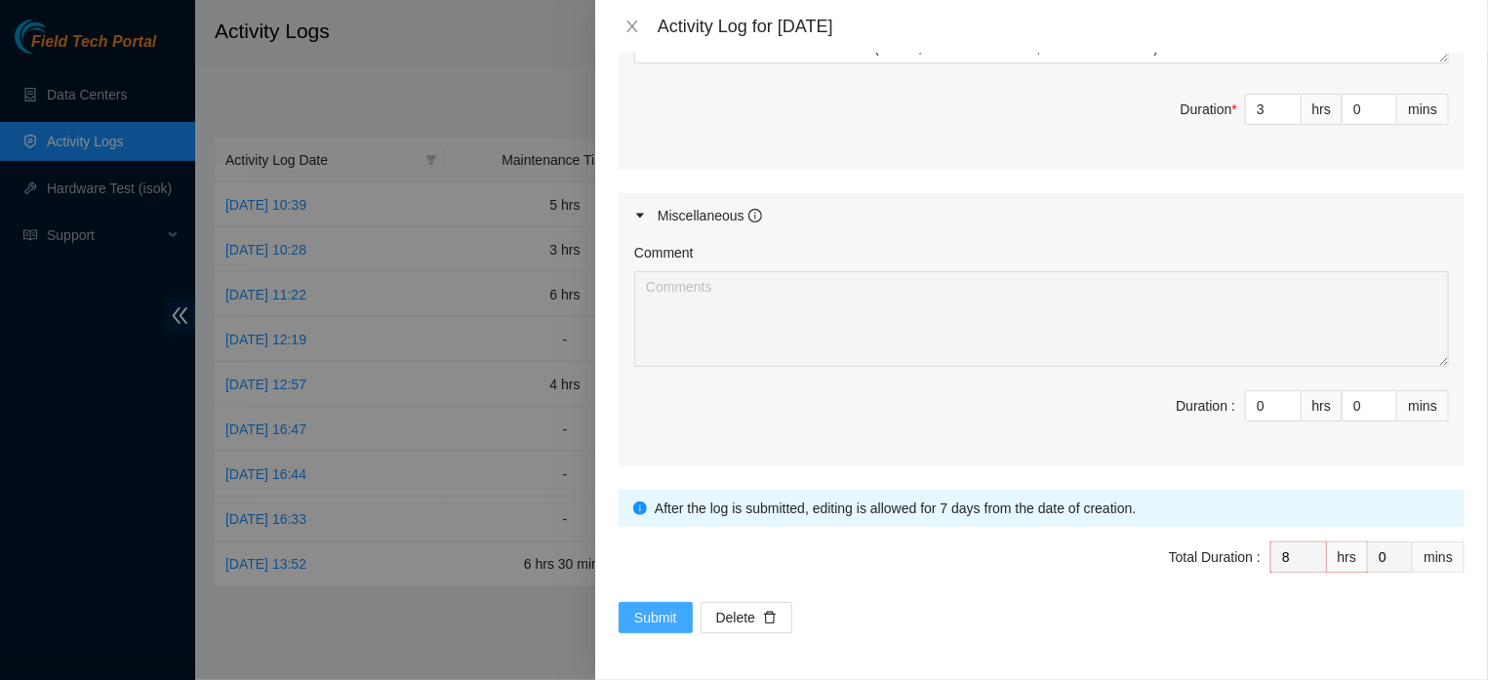
click at [657, 613] on span "Submit" at bounding box center [655, 617] width 43 height 21
